Goal: Task Accomplishment & Management: Use online tool/utility

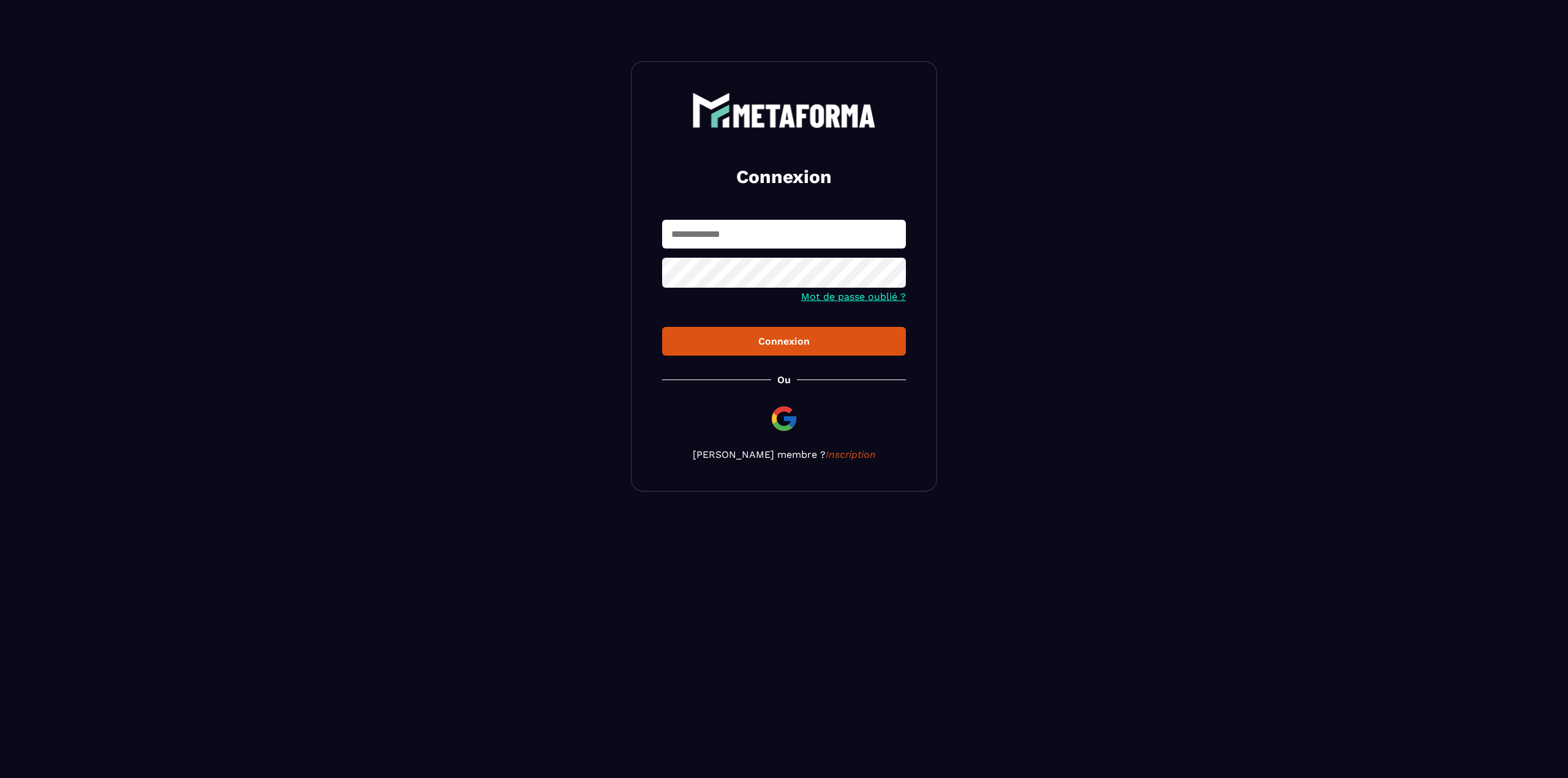
type input "**********"
click at [772, 239] on input "**********" at bounding box center [784, 234] width 244 height 29
click at [682, 334] on button "Connexion" at bounding box center [784, 341] width 244 height 29
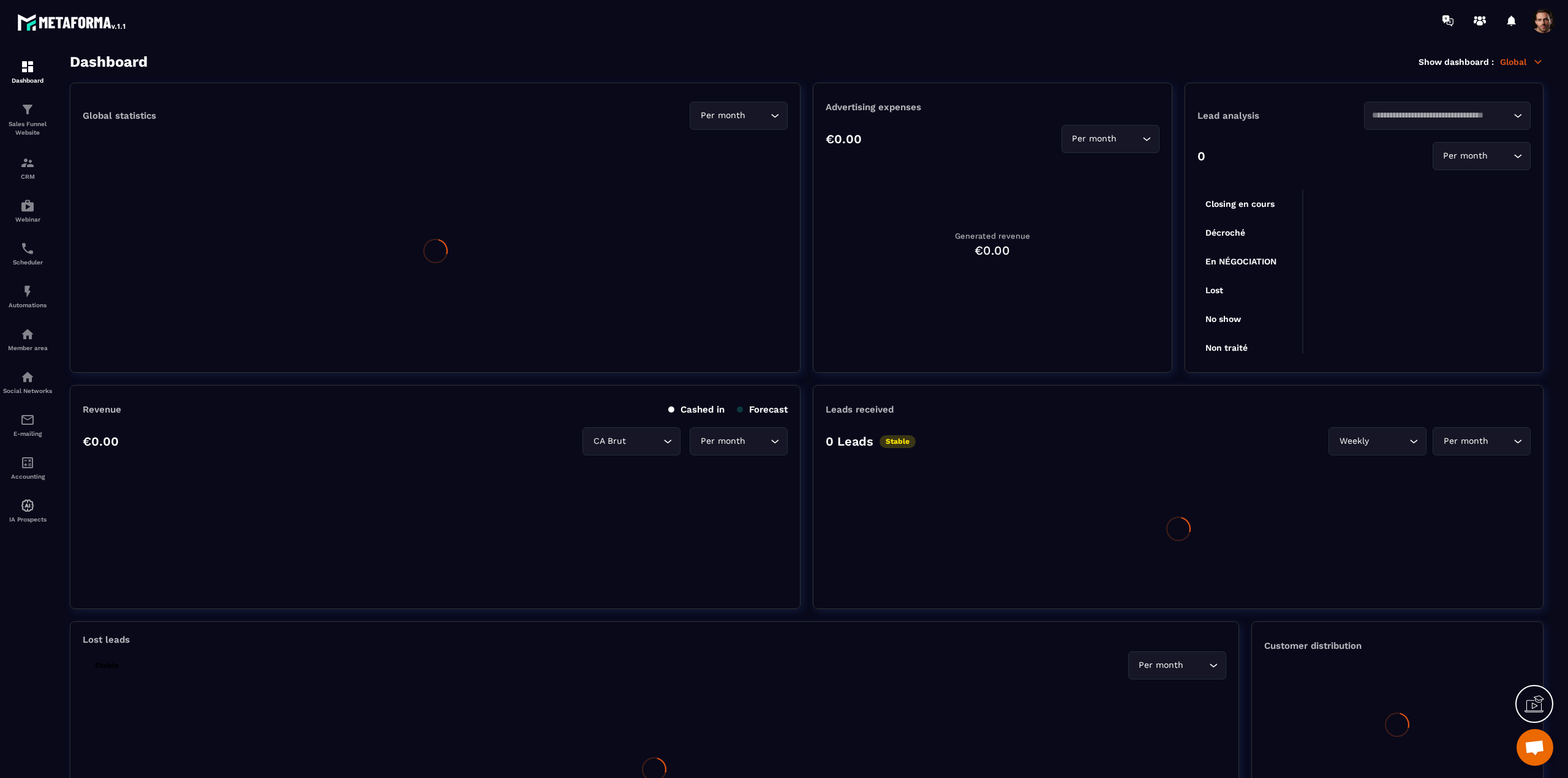
click at [0, 0] on img at bounding box center [0, 0] width 0 height 0
